Goal: Navigation & Orientation: Find specific page/section

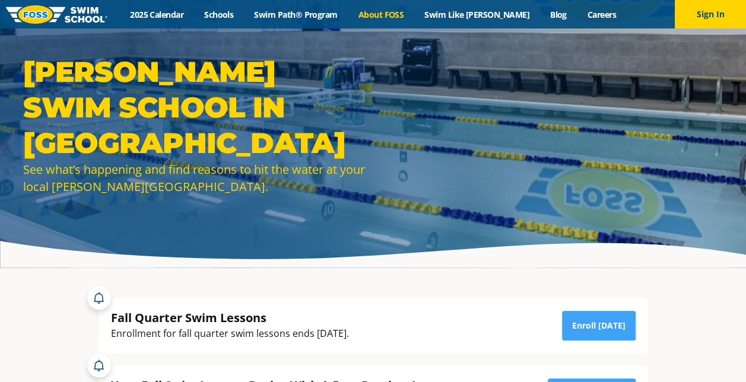
click at [378, 17] on link "About FOSS" at bounding box center [381, 14] width 66 height 11
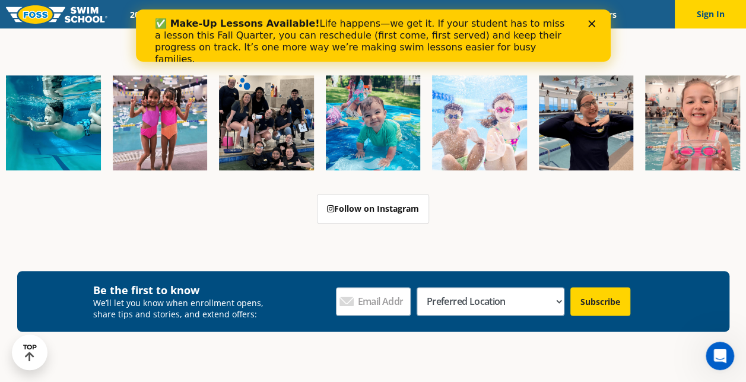
scroll to position [2765, 0]
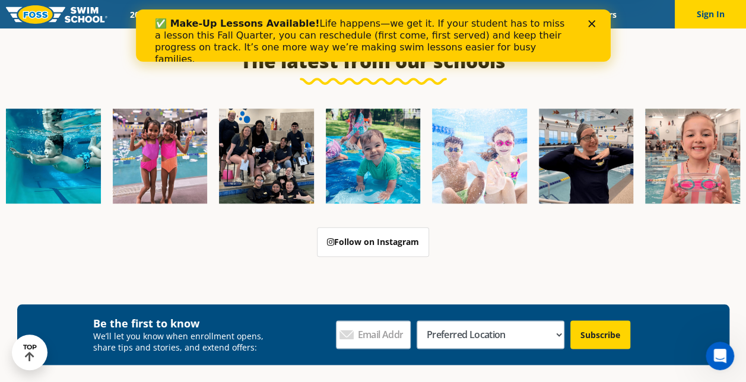
click at [596, 26] on div "Close" at bounding box center [593, 23] width 12 height 7
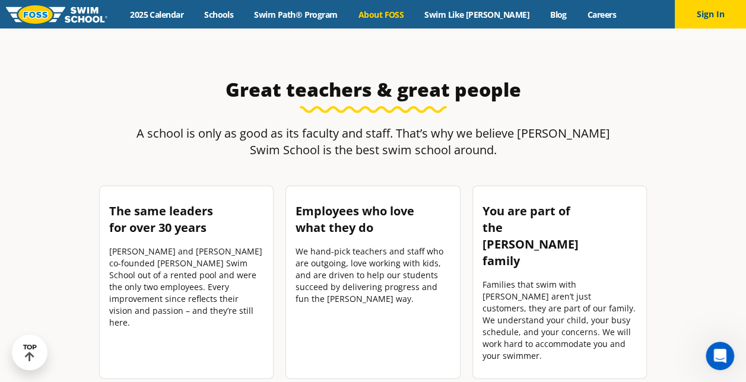
scroll to position [1209, 0]
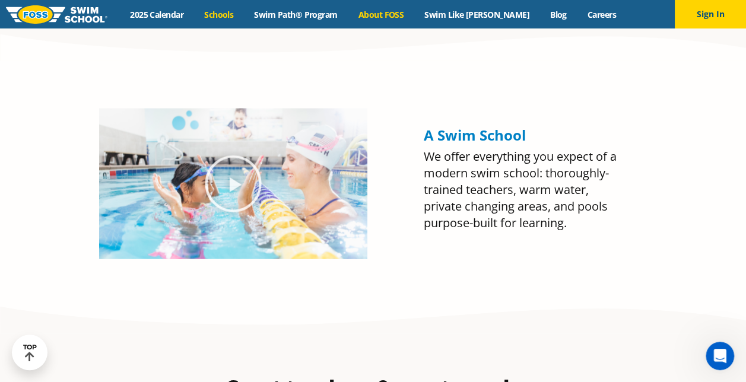
click at [244, 18] on link "Schools" at bounding box center [219, 14] width 50 height 11
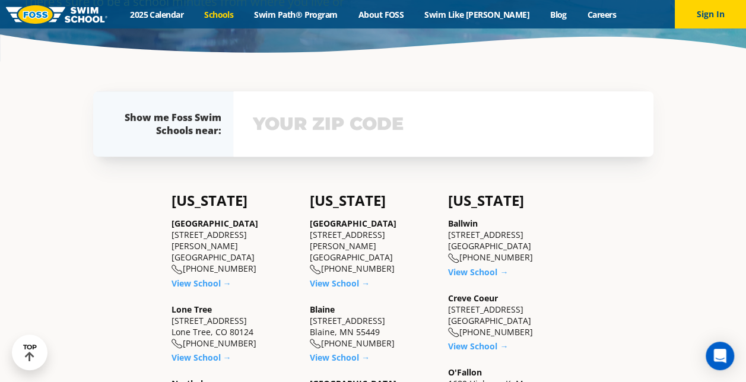
scroll to position [211, 0]
